Goal: Transaction & Acquisition: Purchase product/service

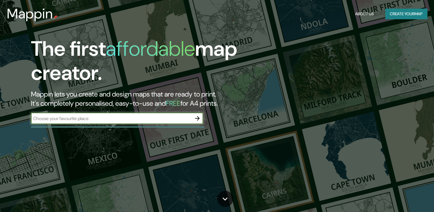
click at [150, 119] on input "text" at bounding box center [111, 118] width 161 height 7
type input "[GEOGRAPHIC_DATA]"
click at [202, 119] on button "button" at bounding box center [197, 117] width 11 height 11
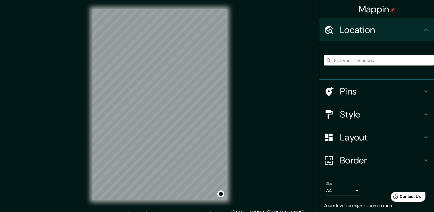
click at [367, 113] on h4 "Style" at bounding box center [381, 113] width 83 height 11
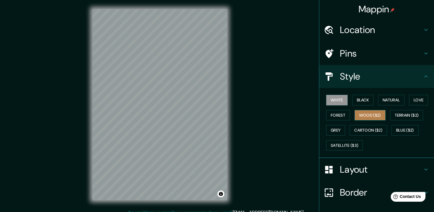
click at [372, 115] on button "Wood ($2)" at bounding box center [370, 115] width 31 height 11
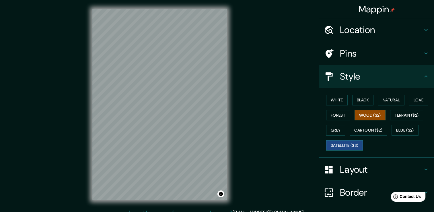
click at [347, 146] on button "Satellite ($3)" at bounding box center [344, 145] width 37 height 11
click at [360, 103] on button "Black" at bounding box center [363, 100] width 22 height 11
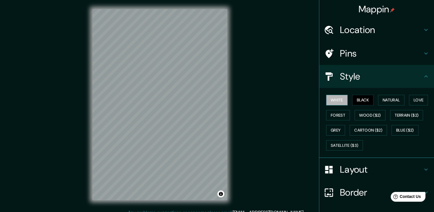
click at [329, 100] on button "White" at bounding box center [337, 100] width 22 height 11
click at [352, 101] on button "Black" at bounding box center [363, 100] width 22 height 11
click at [379, 102] on button "Natural" at bounding box center [391, 100] width 26 height 11
click at [364, 100] on button "Black" at bounding box center [363, 100] width 22 height 11
click at [398, 102] on button "Natural" at bounding box center [391, 100] width 26 height 11
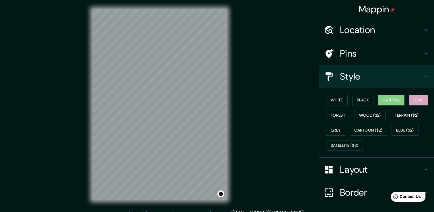
click at [411, 102] on button "Love" at bounding box center [418, 100] width 19 height 11
click at [410, 119] on button "Terrain ($2)" at bounding box center [406, 115] width 33 height 11
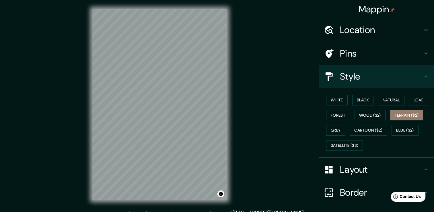
click at [396, 119] on button "Terrain ($2)" at bounding box center [406, 115] width 33 height 11
click at [375, 119] on button "Wood ($2)" at bounding box center [370, 115] width 31 height 11
click at [355, 117] on button "Wood ($2)" at bounding box center [370, 115] width 31 height 11
click at [335, 116] on button "Forest" at bounding box center [338, 115] width 24 height 11
click at [337, 133] on button "Grey" at bounding box center [335, 130] width 19 height 11
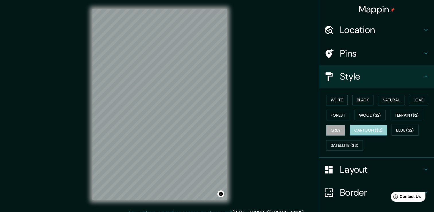
click at [357, 135] on button "Cartoon ($2)" at bounding box center [368, 130] width 37 height 11
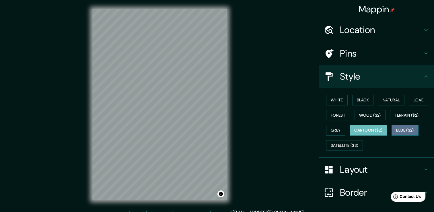
click at [400, 131] on button "Blue ($2)" at bounding box center [405, 130] width 27 height 11
